Goal: Navigation & Orientation: Find specific page/section

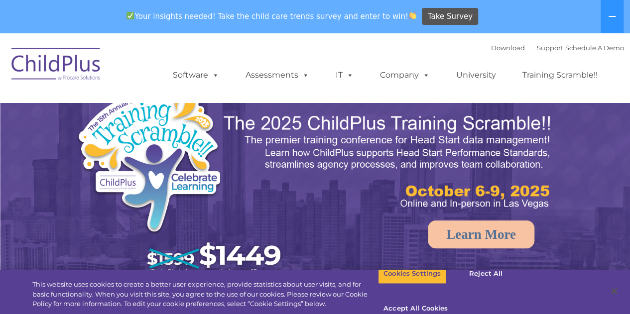
select select "MEDIUM"
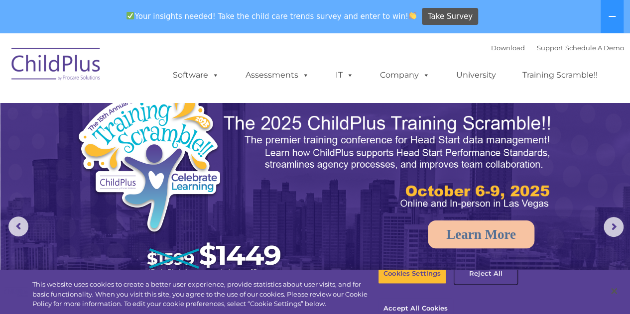
click at [479, 284] on button "Reject All" at bounding box center [485, 273] width 62 height 21
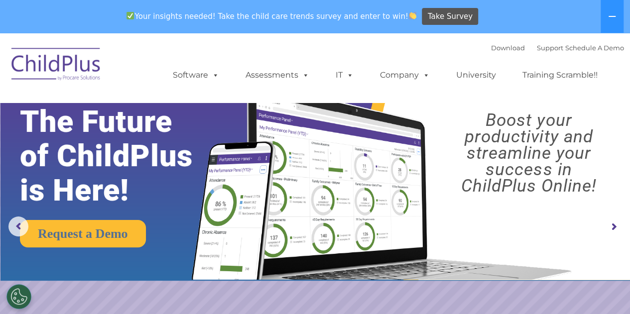
click at [479, 291] on rs-slide "Request a Demo The Future of ChildPlus is Here! Boost your productivity and str…" at bounding box center [315, 227] width 630 height 388
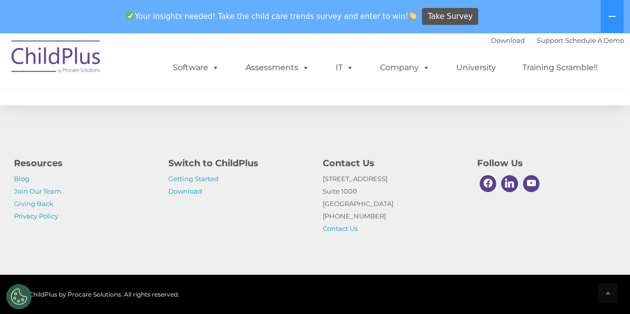
scroll to position [1198, 0]
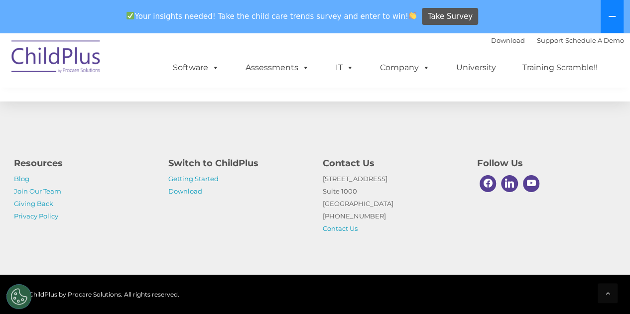
click at [610, 14] on icon at bounding box center [612, 16] width 8 height 8
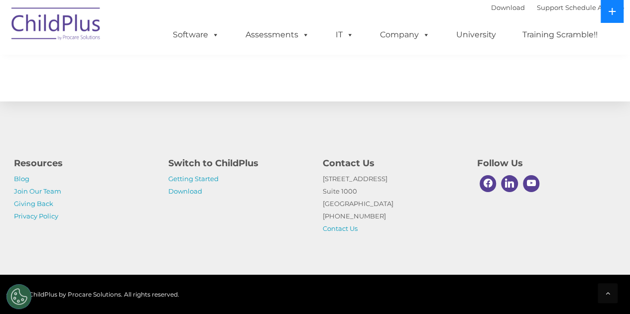
scroll to position [1166, 0]
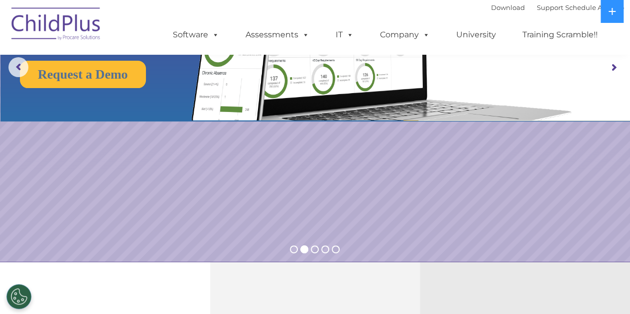
scroll to position [0, 0]
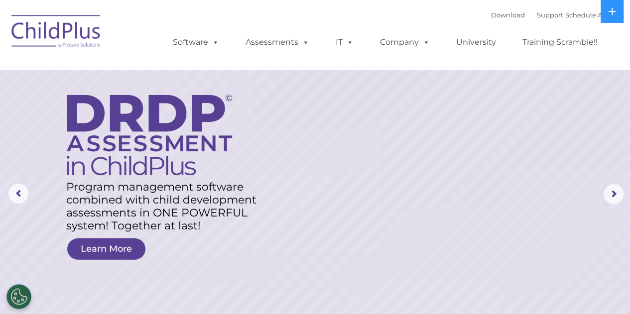
click at [36, 44] on img at bounding box center [56, 33] width 100 height 50
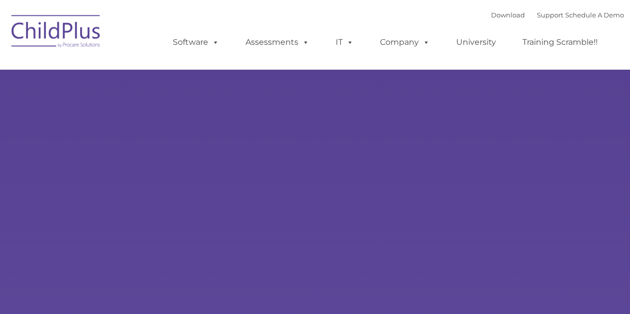
type input ""
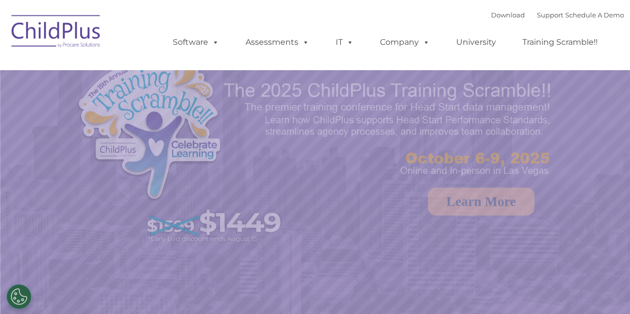
select select "MEDIUM"
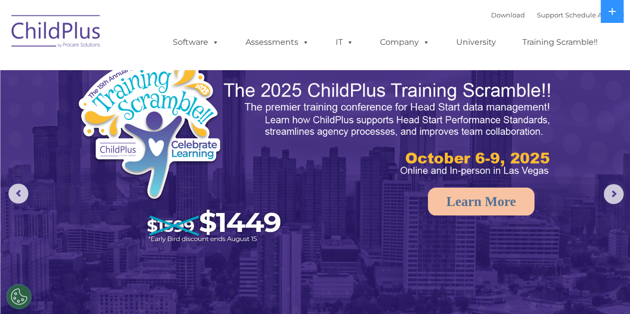
click at [23, 194] on rs-arrow at bounding box center [18, 194] width 20 height 20
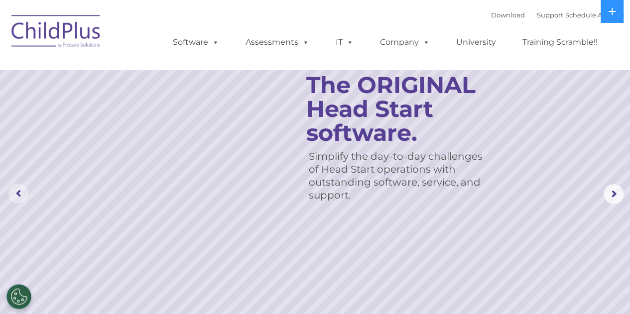
click at [22, 196] on rs-arrow at bounding box center [18, 194] width 20 height 20
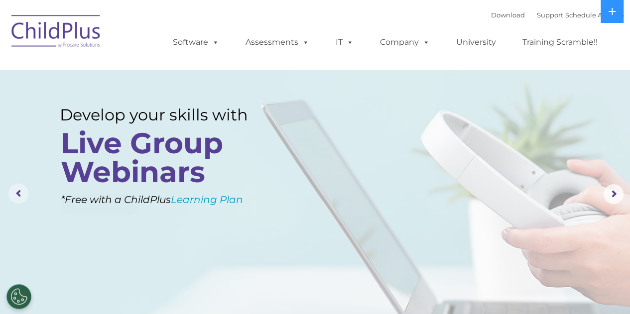
click at [19, 194] on rs-arrow at bounding box center [18, 194] width 20 height 20
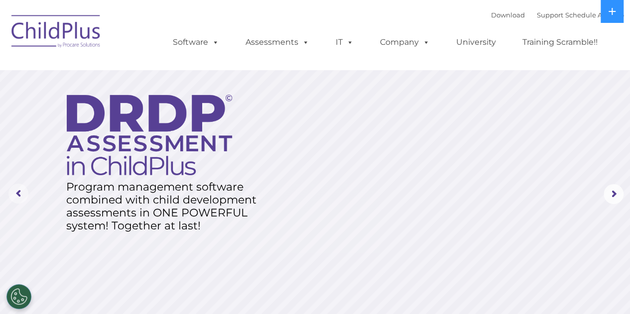
click at [18, 199] on rs-arrow at bounding box center [18, 194] width 20 height 20
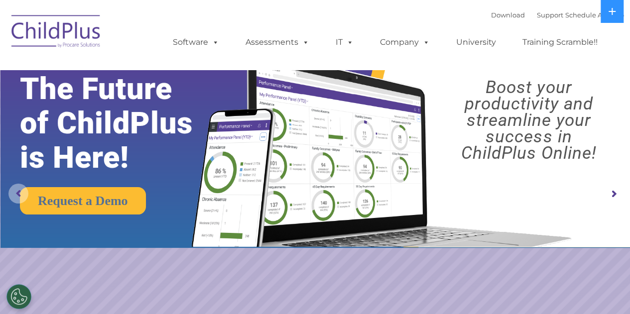
click at [18, 191] on rs-arrow at bounding box center [18, 194] width 20 height 20
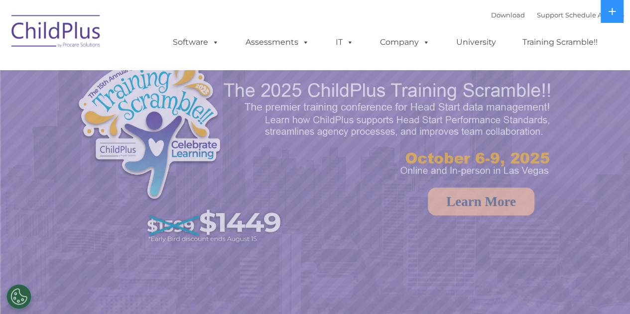
select select "MEDIUM"
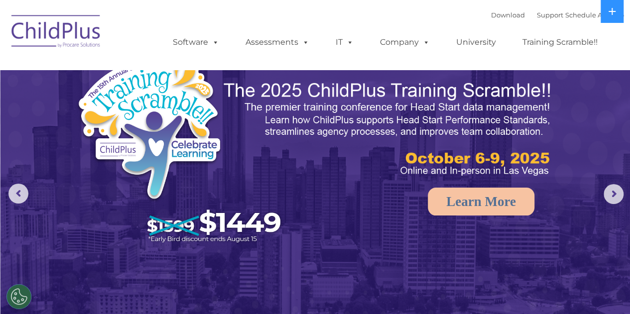
click at [609, 197] on rs-arrow at bounding box center [613, 194] width 20 height 20
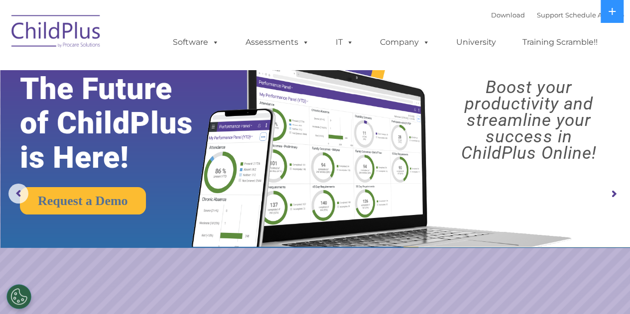
click at [615, 196] on rs-arrow at bounding box center [613, 194] width 20 height 20
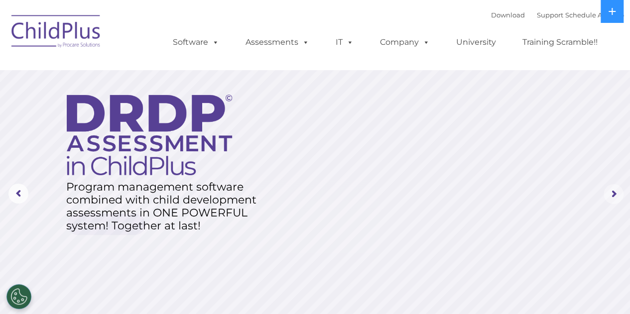
click at [613, 197] on rs-arrow at bounding box center [613, 194] width 20 height 20
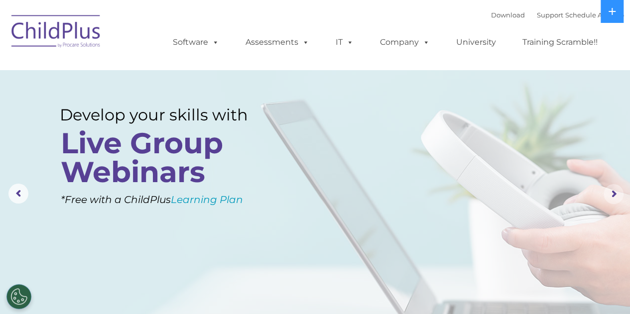
click at [609, 200] on rs-arrow at bounding box center [613, 194] width 20 height 20
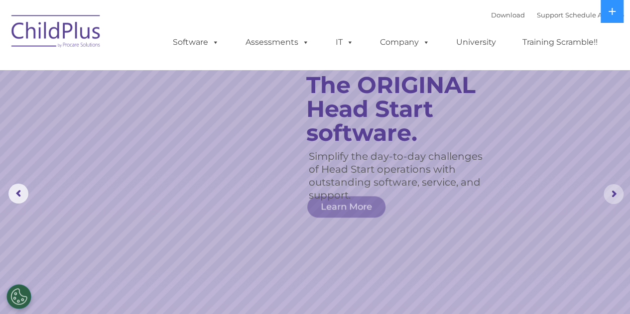
click at [609, 197] on rs-arrow at bounding box center [613, 194] width 20 height 20
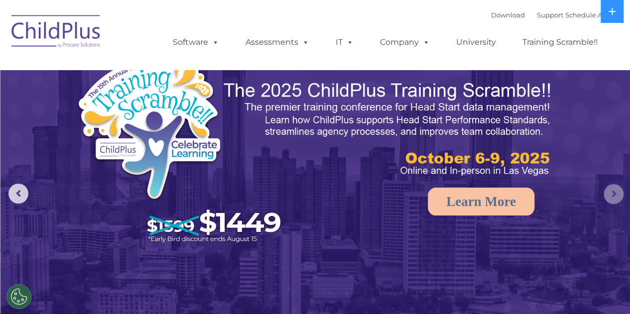
click at [612, 189] on rs-arrow at bounding box center [613, 194] width 20 height 20
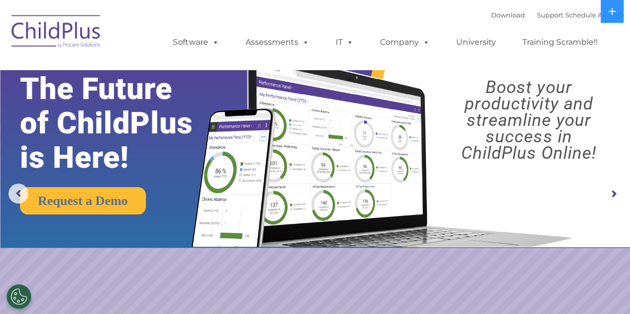
click at [612, 197] on rs-arrow at bounding box center [613, 194] width 20 height 20
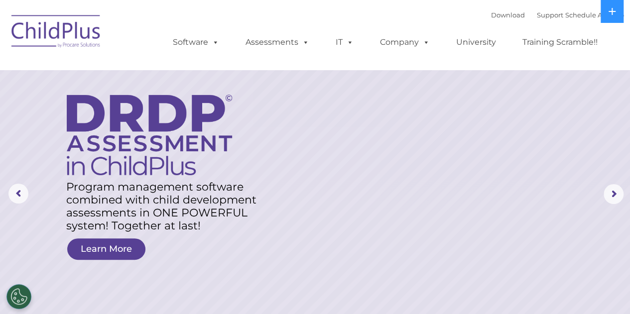
click at [76, 39] on img at bounding box center [56, 33] width 100 height 50
click at [76, 30] on img at bounding box center [56, 33] width 100 height 50
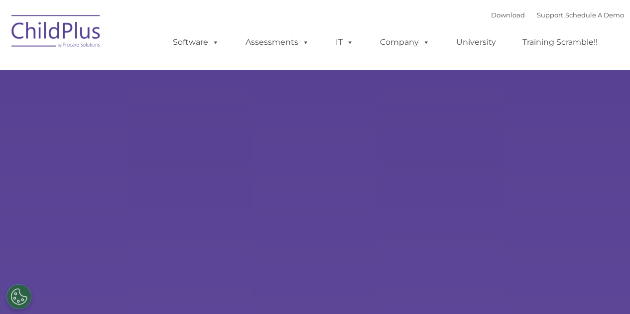
select select "MEDIUM"
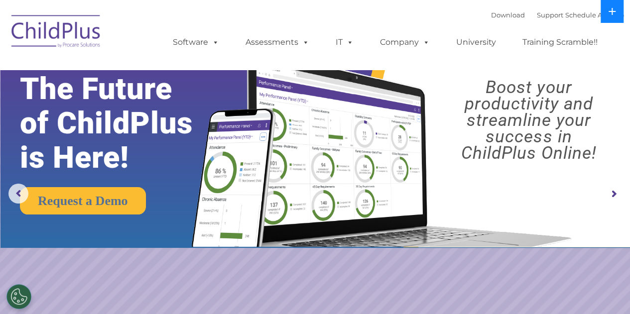
click at [610, 11] on icon at bounding box center [611, 11] width 7 height 7
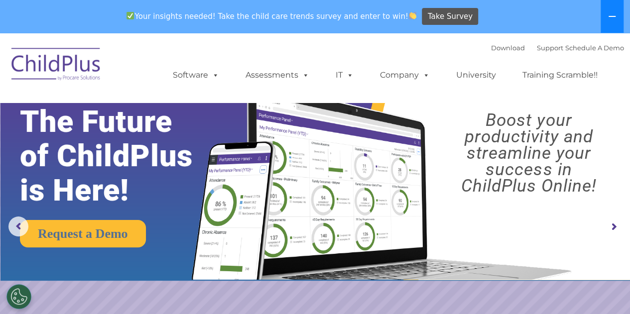
click at [610, 11] on button at bounding box center [611, 16] width 23 height 33
